Goal: Task Accomplishment & Management: Use online tool/utility

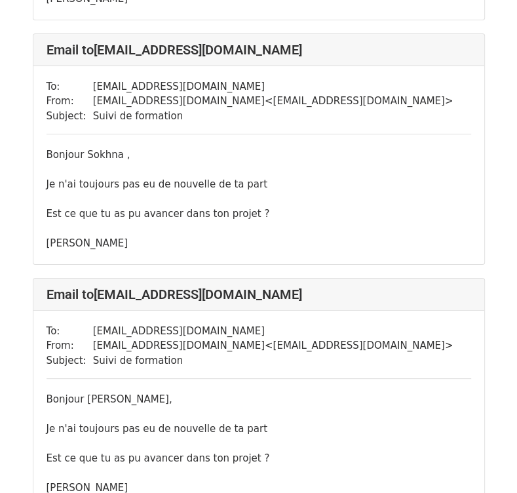
scroll to position [5313, 0]
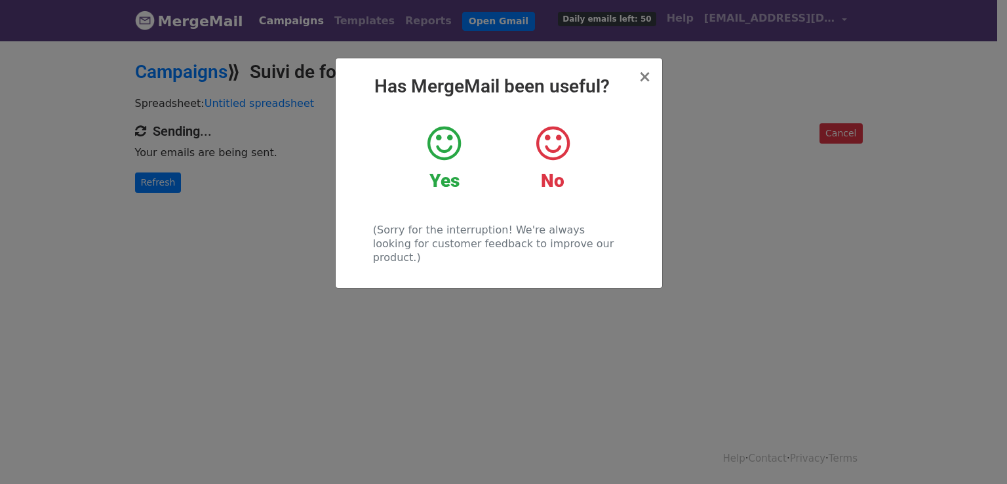
click at [441, 143] on icon at bounding box center [444, 143] width 33 height 39
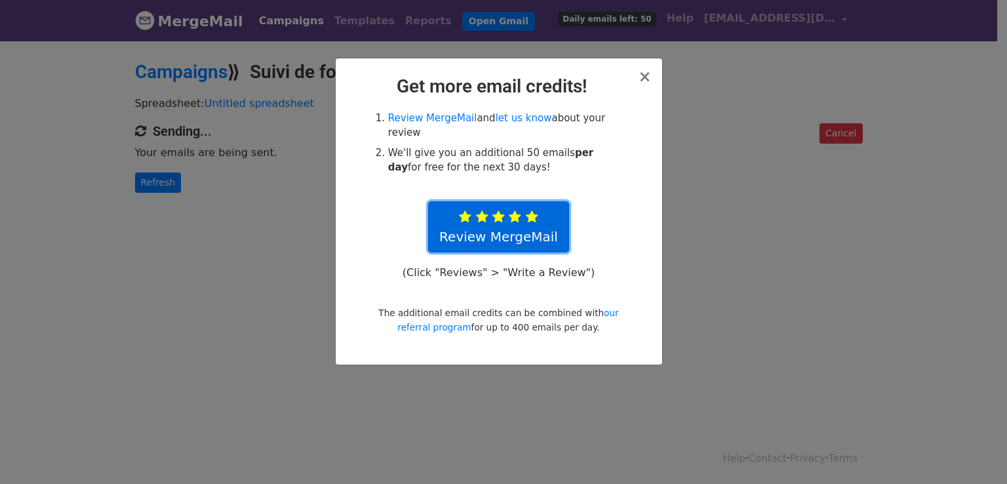
click at [485, 211] on icon at bounding box center [482, 217] width 12 height 13
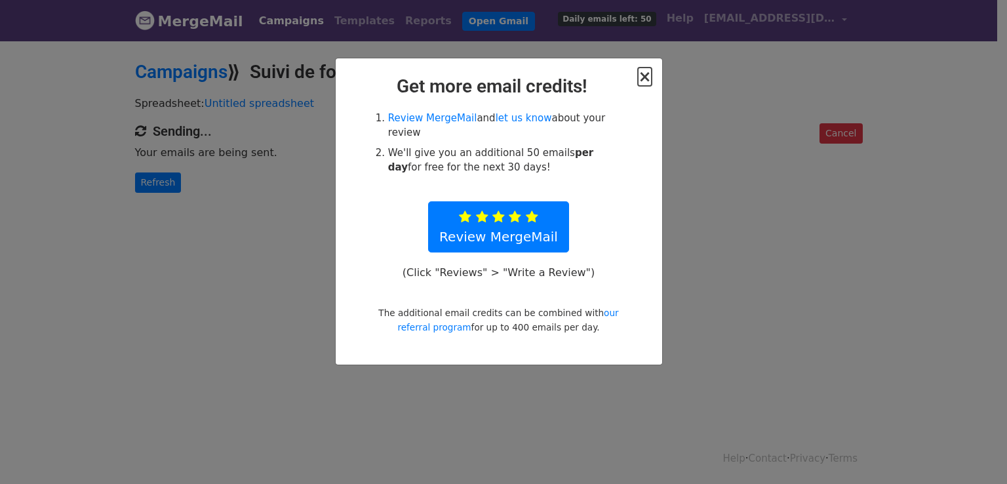
click at [649, 77] on span "×" at bounding box center [644, 77] width 13 height 18
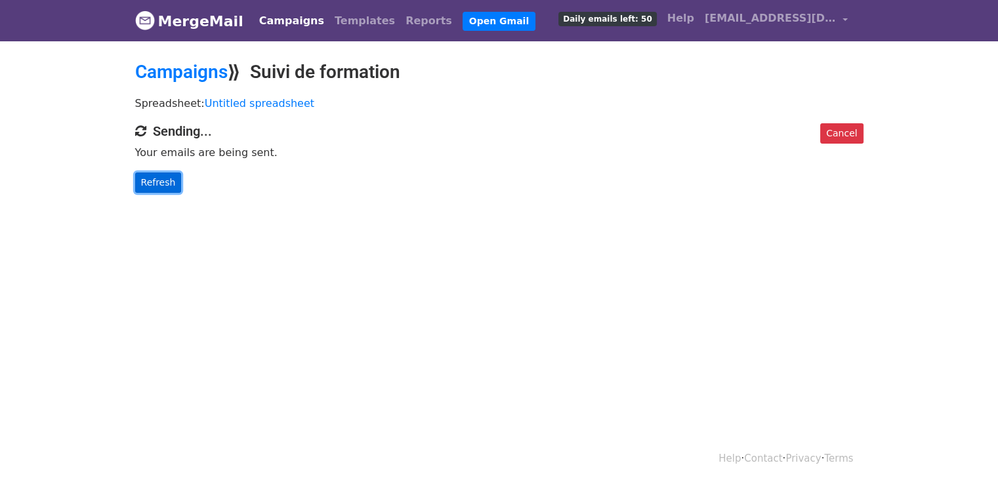
click at [140, 176] on link "Refresh" at bounding box center [158, 182] width 47 height 20
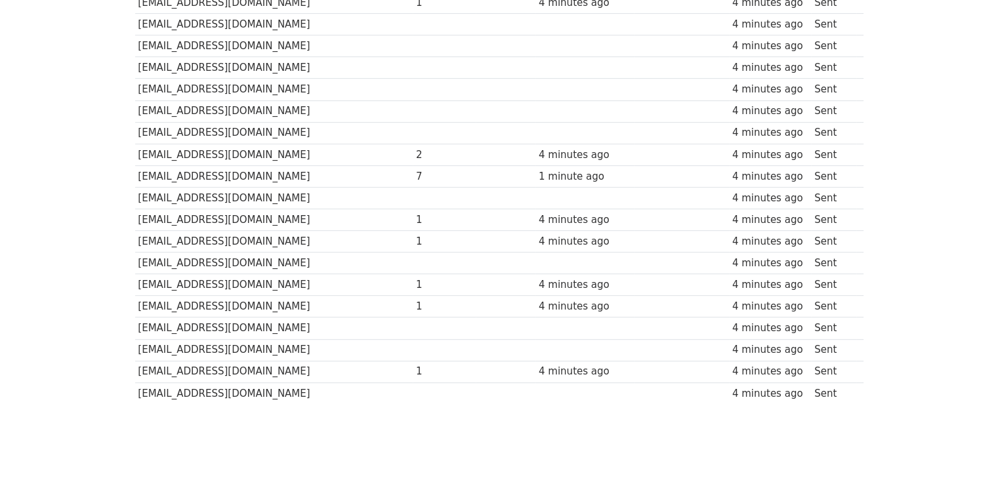
scroll to position [691, 0]
